Goal: Task Accomplishment & Management: Use online tool/utility

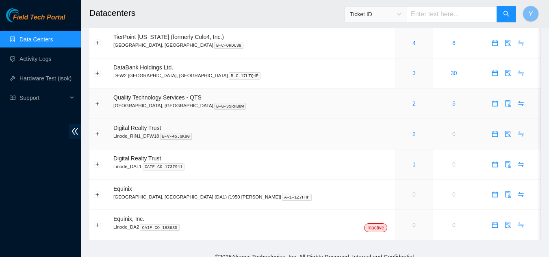
scroll to position [66, 0]
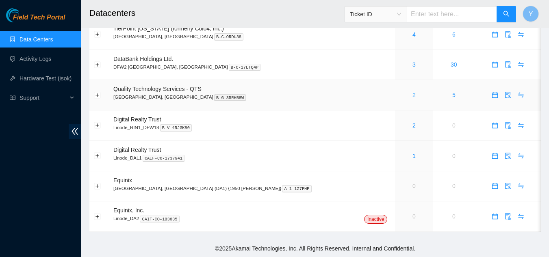
click at [412, 96] on link "2" at bounding box center [413, 95] width 3 height 6
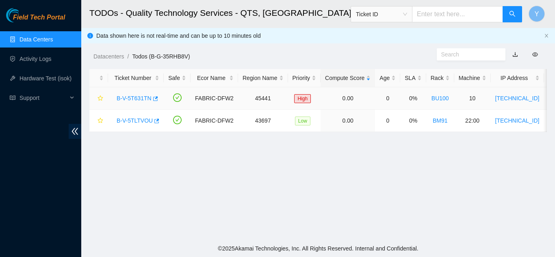
click at [142, 96] on link "B-V-5T631TN" at bounding box center [134, 98] width 35 height 6
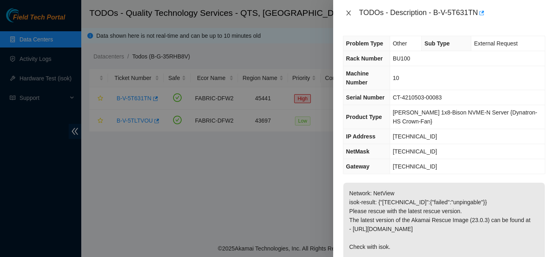
click at [348, 12] on icon "close" at bounding box center [348, 13] width 6 height 6
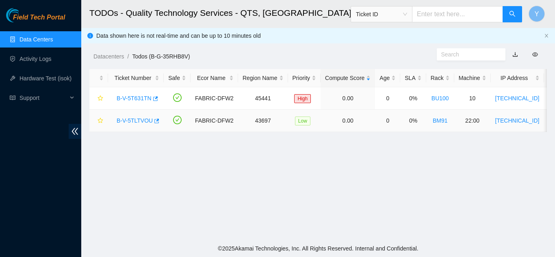
click at [134, 121] on link "B-V-5TLTVOU" at bounding box center [135, 120] width 36 height 6
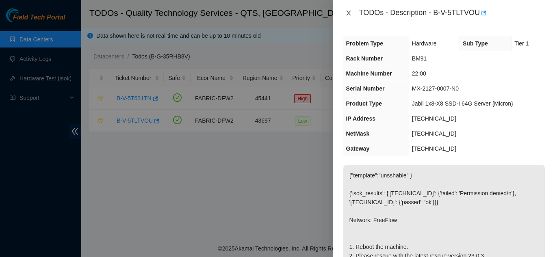
click at [348, 13] on icon "close" at bounding box center [348, 13] width 6 height 6
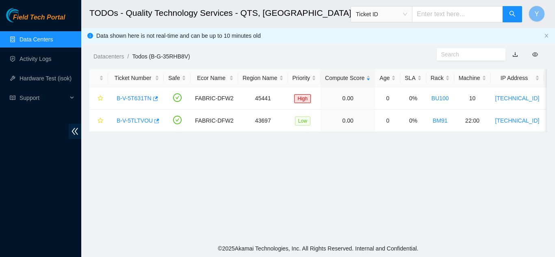
click at [44, 38] on link "Data Centers" at bounding box center [35, 39] width 33 height 6
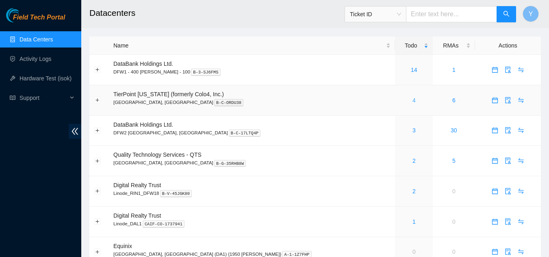
click at [412, 98] on link "4" at bounding box center [413, 100] width 3 height 6
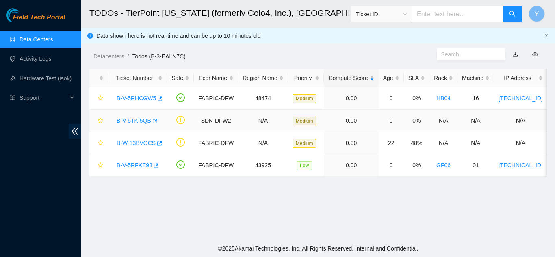
click at [131, 119] on link "B-V-5TKI5QB" at bounding box center [134, 120] width 35 height 6
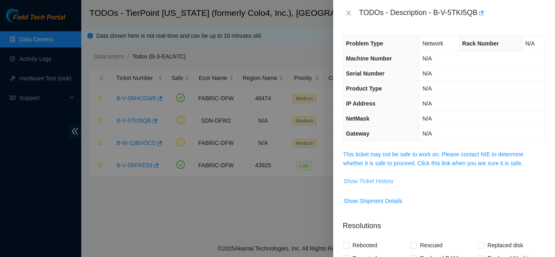
click at [356, 180] on span "Show Ticket History" at bounding box center [369, 181] width 50 height 9
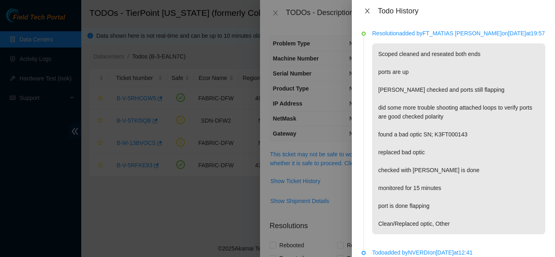
click at [364, 10] on icon "close" at bounding box center [367, 11] width 6 height 6
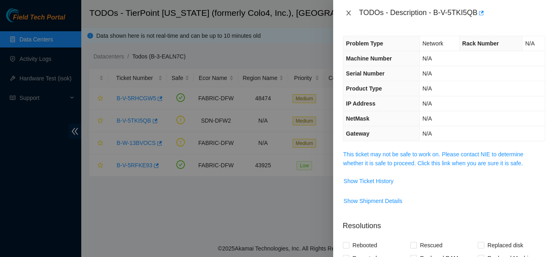
click at [348, 13] on icon "close" at bounding box center [348, 13] width 6 height 6
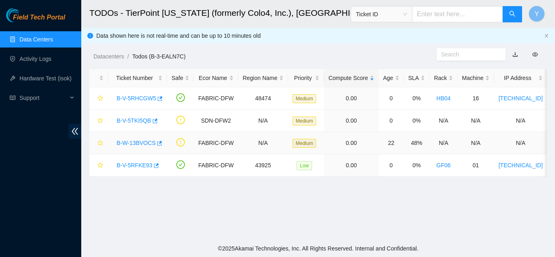
click at [133, 144] on link "B-W-13BVOCS" at bounding box center [136, 143] width 39 height 6
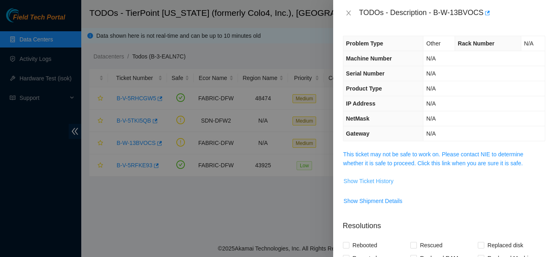
click at [364, 180] on span "Show Ticket History" at bounding box center [369, 181] width 50 height 9
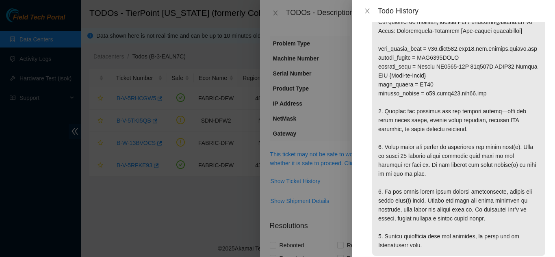
scroll to position [7, 0]
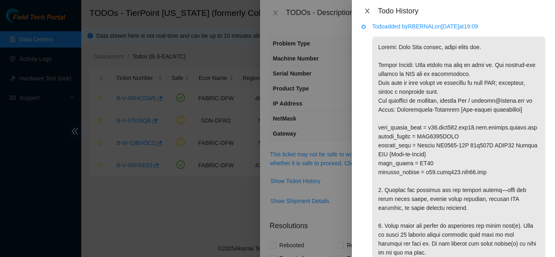
click at [368, 9] on icon "close" at bounding box center [367, 11] width 6 height 6
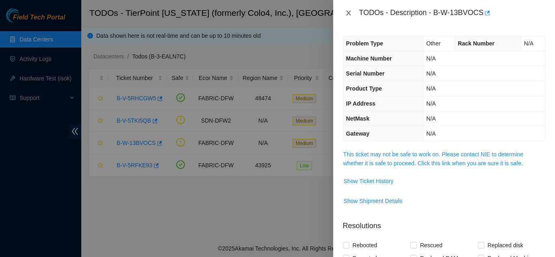
click at [348, 15] on icon "close" at bounding box center [348, 13] width 6 height 6
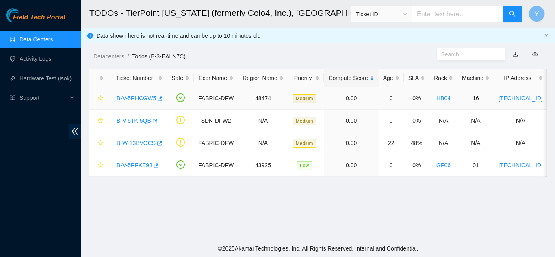
click at [134, 98] on link "B-V-5RHCGW5" at bounding box center [136, 98] width 39 height 6
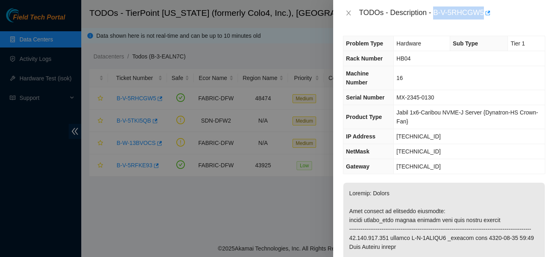
drag, startPoint x: 434, startPoint y: 13, endPoint x: 482, endPoint y: 12, distance: 48.3
click at [482, 12] on div "TODOs - Description - B-V-5RHCGW5" at bounding box center [452, 12] width 186 height 13
copy div "B-V-5RHCGW5"
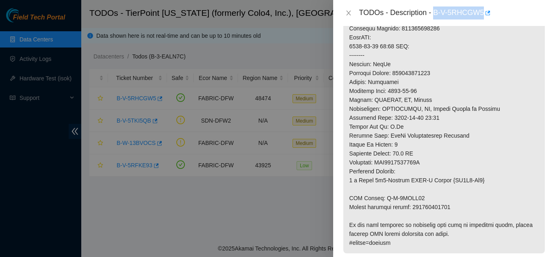
scroll to position [447, 0]
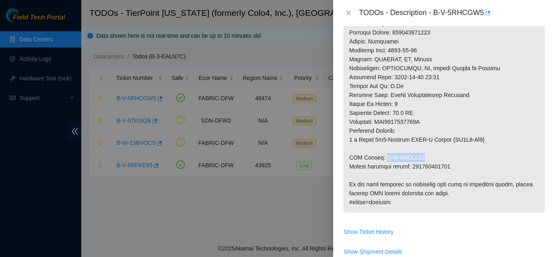
drag, startPoint x: 382, startPoint y: 167, endPoint x: 420, endPoint y: 168, distance: 38.6
copy p "B-V-5RXOZ19"
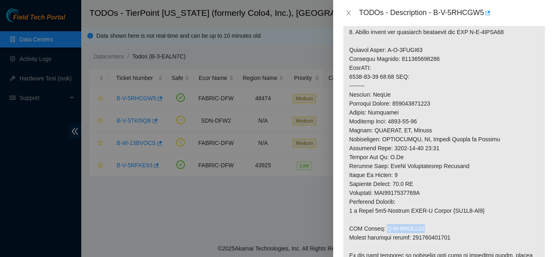
scroll to position [365, 0]
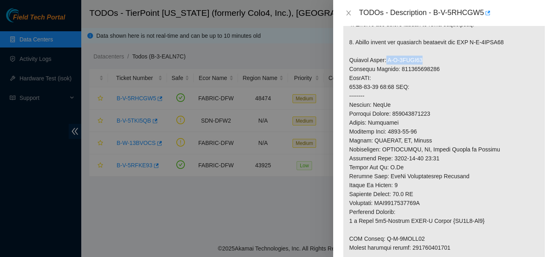
drag, startPoint x: 385, startPoint y: 68, endPoint x: 422, endPoint y: 70, distance: 37.0
click at [422, 70] on p at bounding box center [443, 55] width 201 height 477
copy p "B-V-5RXOZ10"
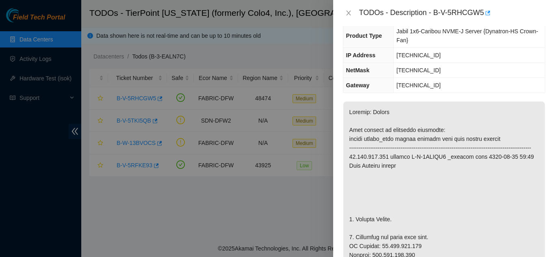
scroll to position [41, 0]
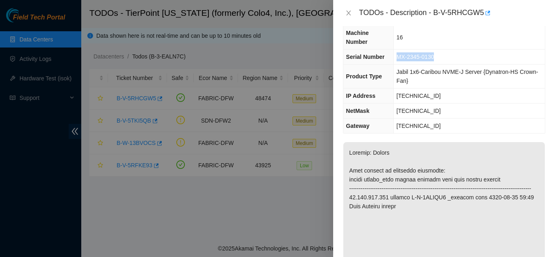
drag, startPoint x: 397, startPoint y: 56, endPoint x: 436, endPoint y: 57, distance: 39.4
click at [436, 57] on td "MX-2345-0130" at bounding box center [468, 57] width 151 height 15
copy span "MX-2345-0130"
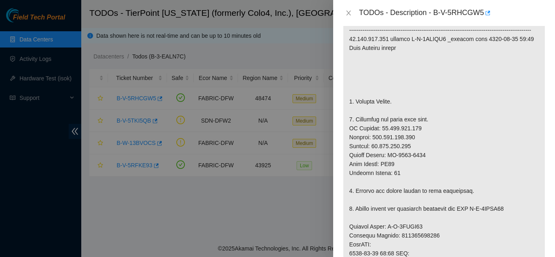
scroll to position [203, 0]
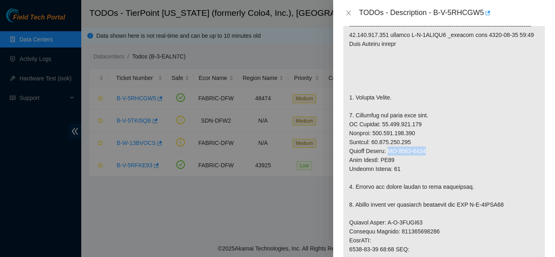
drag, startPoint x: 387, startPoint y: 160, endPoint x: 429, endPoint y: 160, distance: 41.8
click at [429, 160] on p at bounding box center [443, 218] width 201 height 477
copy p "MX-2505-0445"
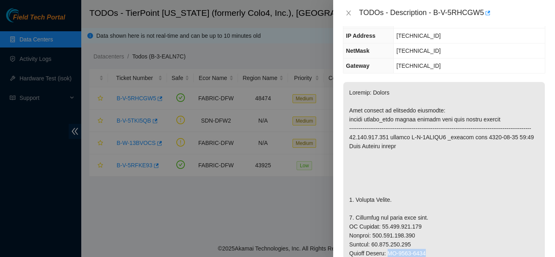
scroll to position [0, 0]
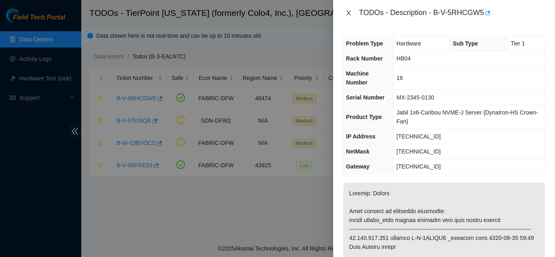
click at [347, 12] on icon "close" at bounding box center [348, 13] width 4 height 5
